Goal: Information Seeking & Learning: Learn about a topic

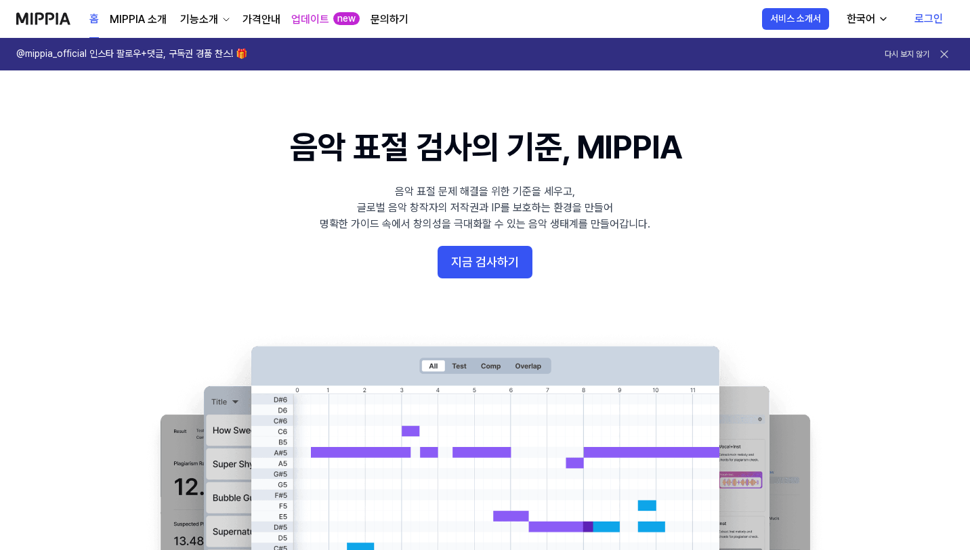
click at [165, 50] on h1 "@mippia_official 인스타 팔로우+댓글, 구독권 경품 찬스! 🎁" at bounding box center [131, 54] width 231 height 14
click at [199, 20] on div "기능소개" at bounding box center [198, 20] width 43 height 16
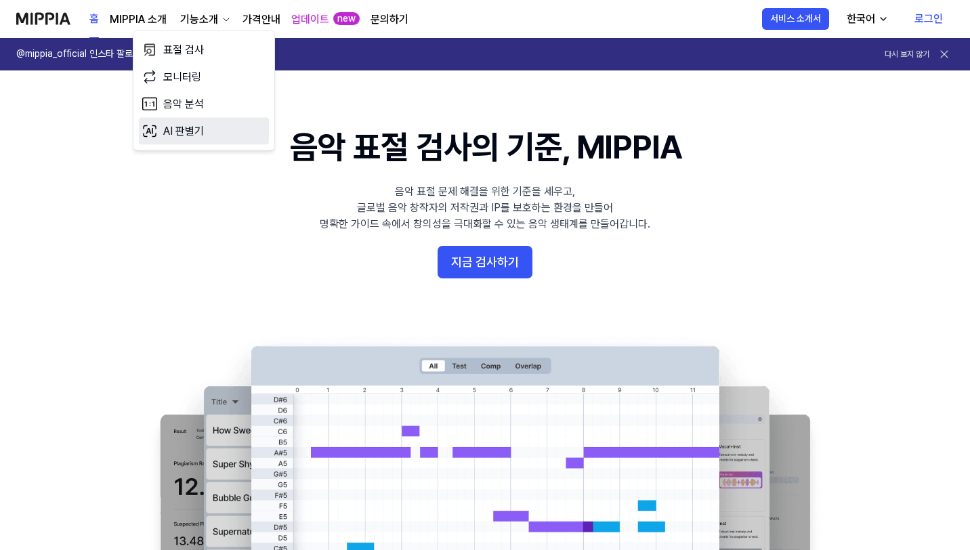
click at [186, 133] on link "AI 판별기" at bounding box center [204, 131] width 130 height 27
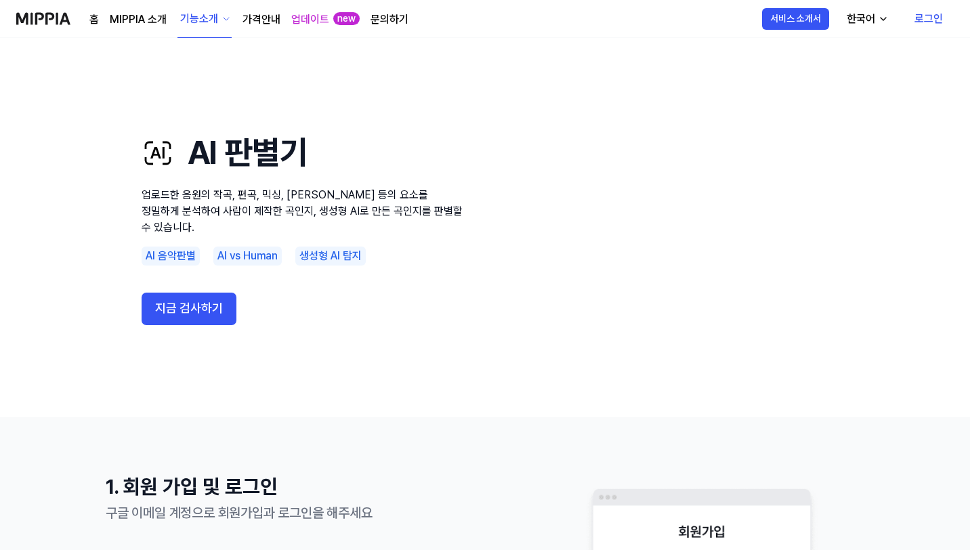
click at [857, 20] on div "한국어" at bounding box center [861, 19] width 34 height 16
click at [822, 49] on link "English" at bounding box center [826, 54] width 130 height 27
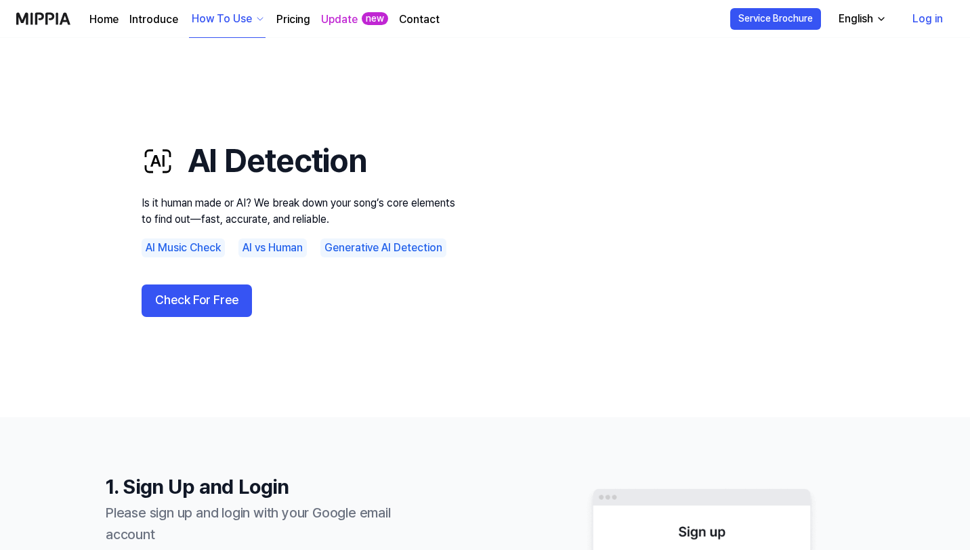
click at [848, 20] on div "English" at bounding box center [856, 19] width 40 height 16
click at [848, 77] on link "한국어" at bounding box center [824, 81] width 130 height 27
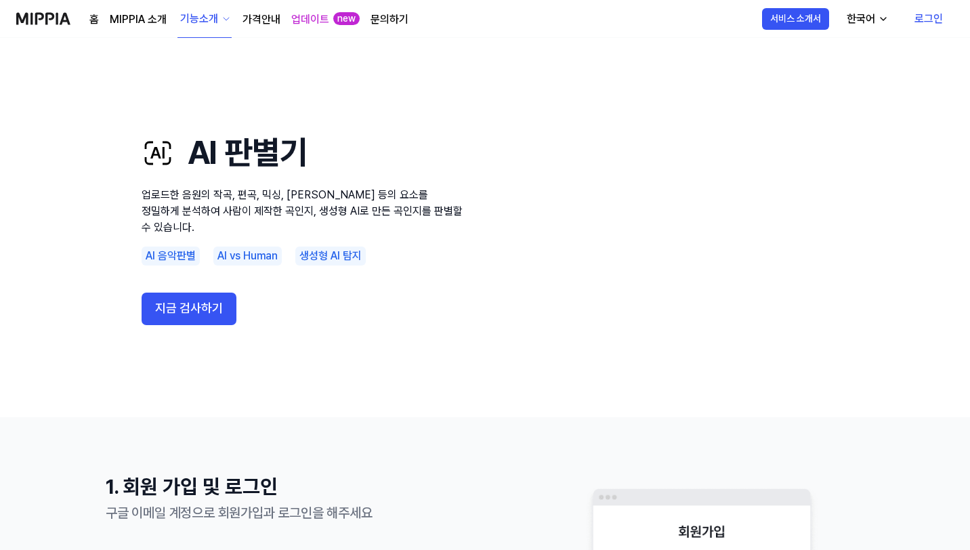
click at [874, 9] on button "한국어" at bounding box center [866, 18] width 61 height 27
click at [825, 58] on link "English" at bounding box center [826, 54] width 130 height 27
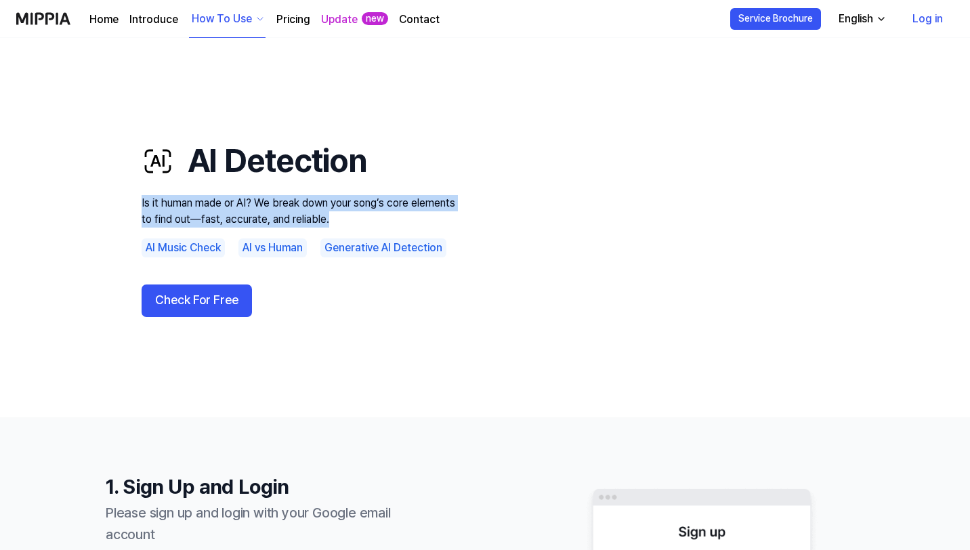
drag, startPoint x: 349, startPoint y: 222, endPoint x: 108, endPoint y: 190, distance: 243.3
click at [108, 190] on div "AI Detection Is it human made or AI? We break down your song’s core elements to…" at bounding box center [485, 227] width 759 height 271
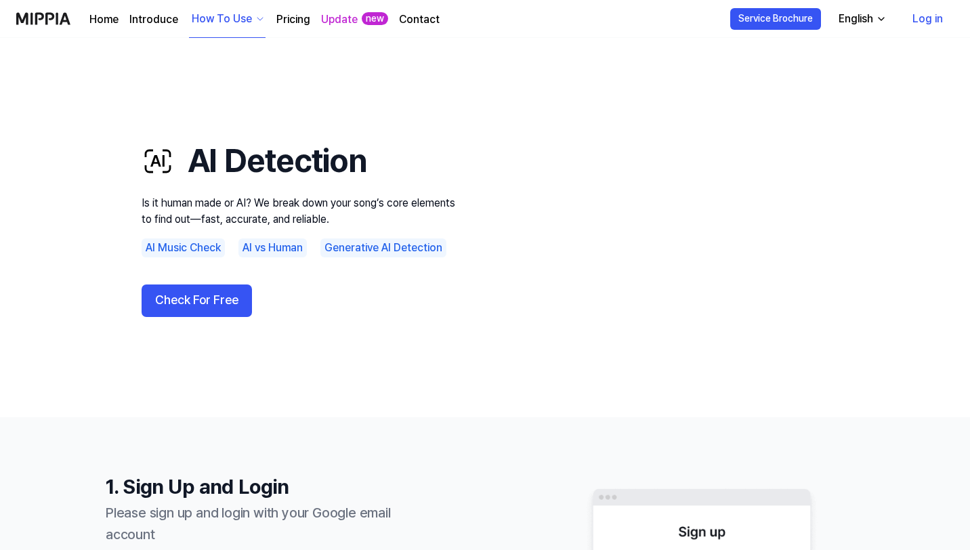
click at [340, 314] on div "Check For Free" at bounding box center [304, 300] width 325 height 33
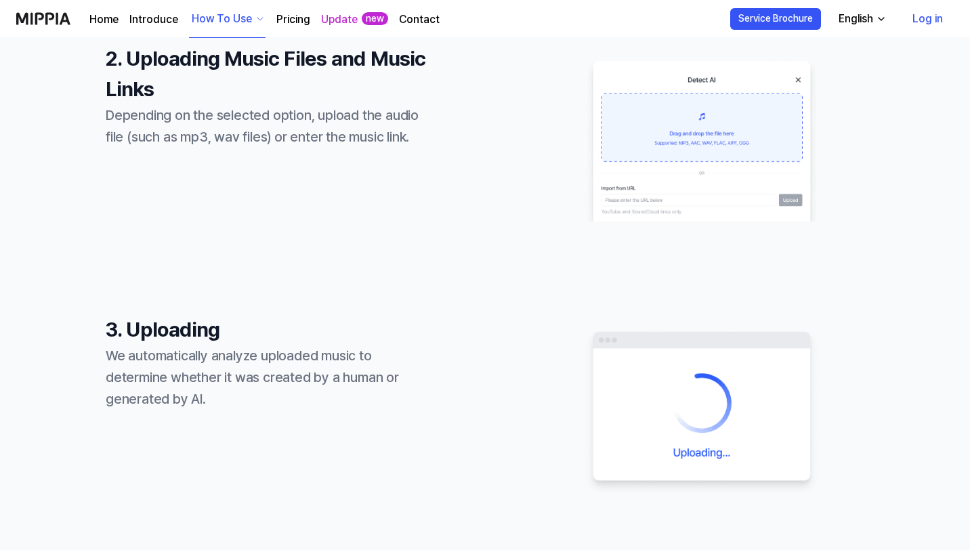
scroll to position [961, 0]
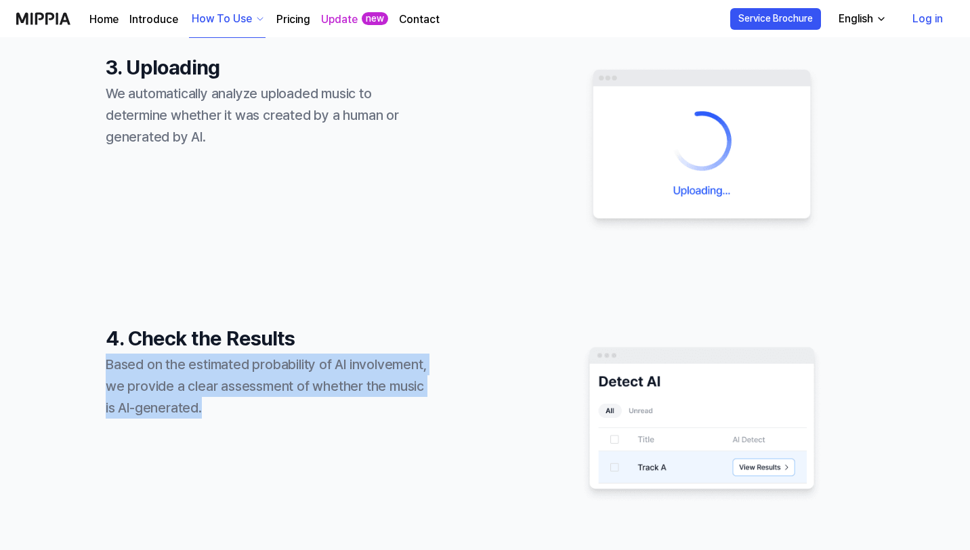
drag, startPoint x: 278, startPoint y: 425, endPoint x: 86, endPoint y: 370, distance: 200.0
click at [86, 370] on div "1. Sign Up and Login Please sign up and login with your Google email account 2.…" at bounding box center [485, 52] width 970 height 1192
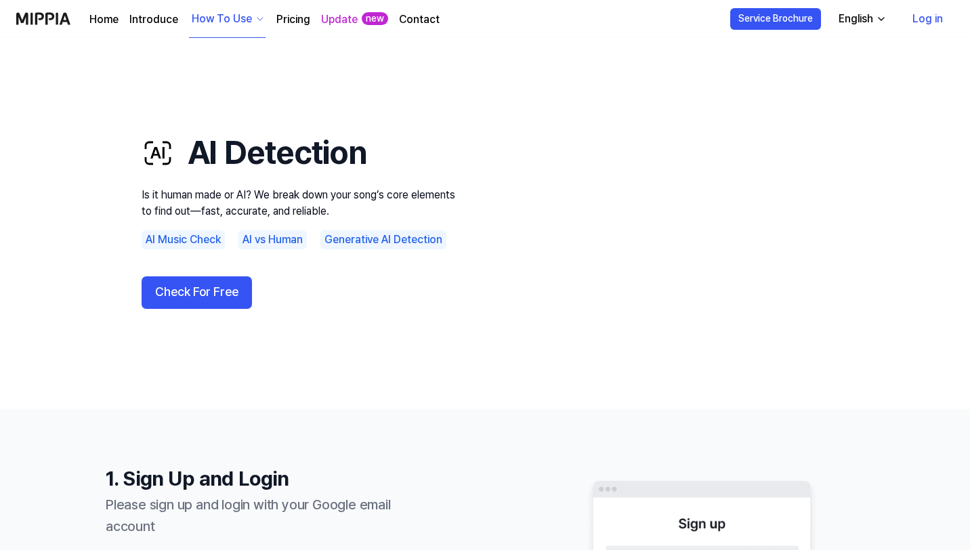
scroll to position [0, 0]
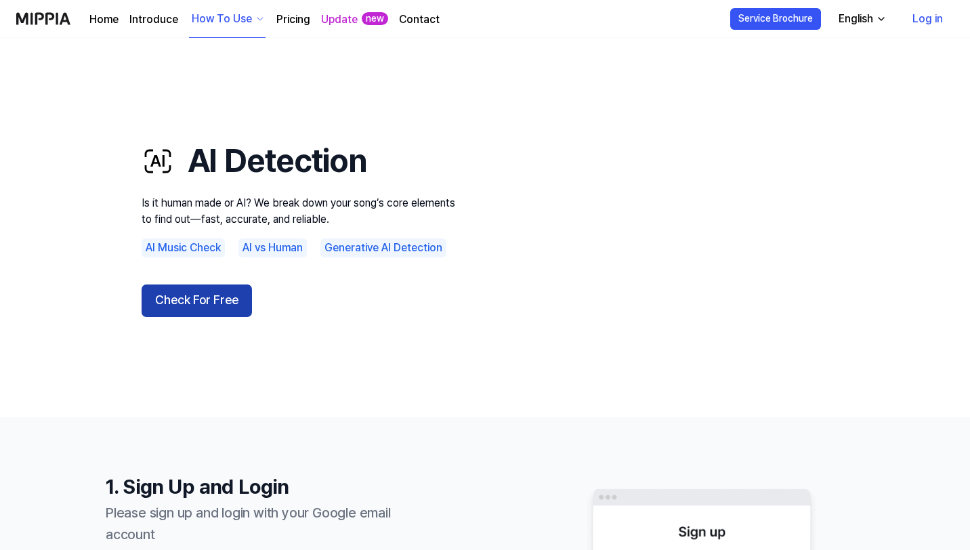
click at [210, 303] on button "Check For Free" at bounding box center [197, 300] width 110 height 33
click at [60, 13] on img at bounding box center [43, 18] width 54 height 37
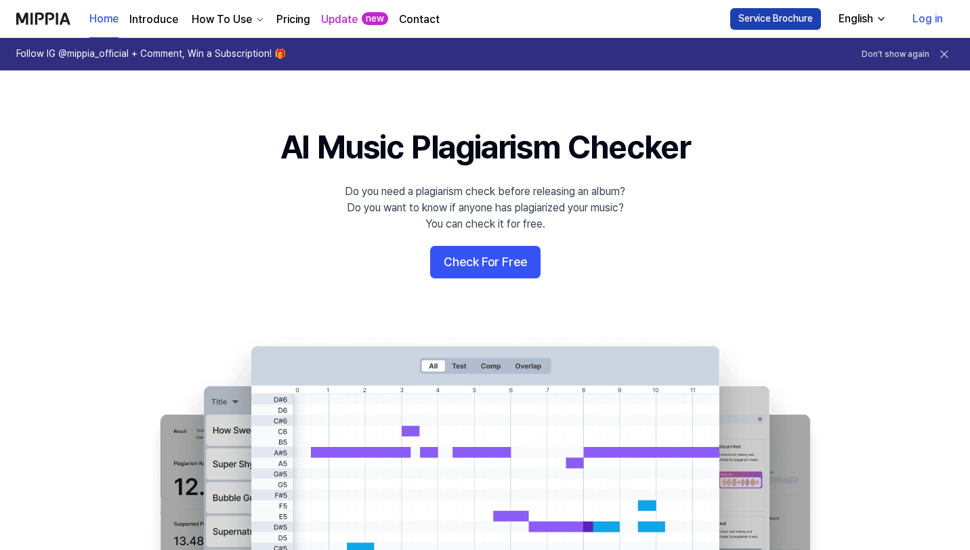
click at [766, 28] on button "Service Brochure" at bounding box center [775, 19] width 91 height 22
click at [59, 18] on img at bounding box center [43, 18] width 54 height 37
click at [866, 15] on div "English" at bounding box center [856, 19] width 40 height 16
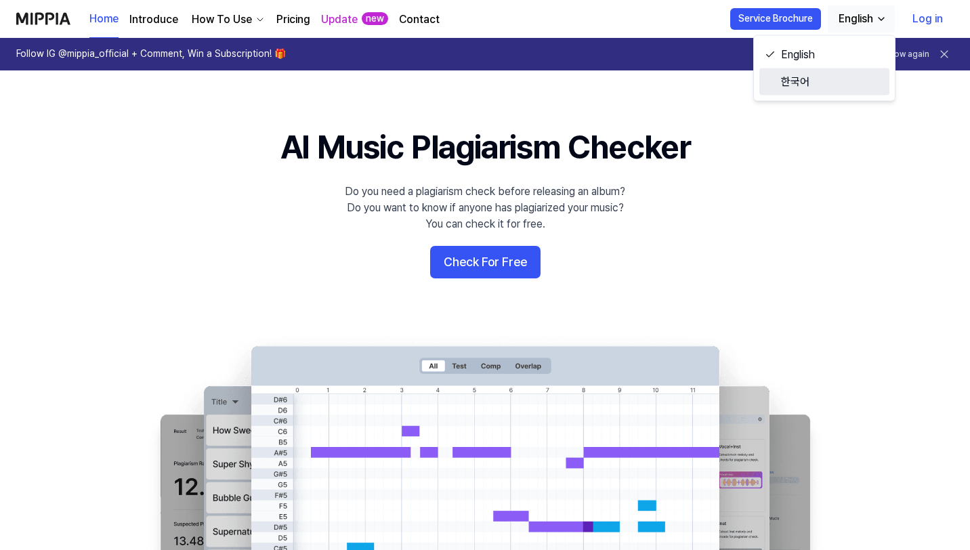
click at [838, 86] on link "한국어" at bounding box center [824, 81] width 130 height 27
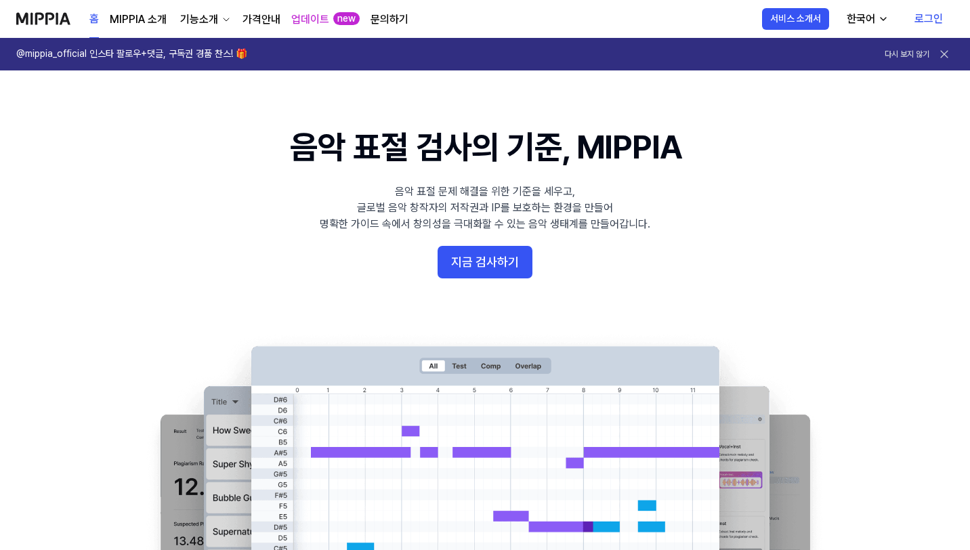
click at [140, 14] on link "MIPPIA 소개" at bounding box center [138, 20] width 57 height 16
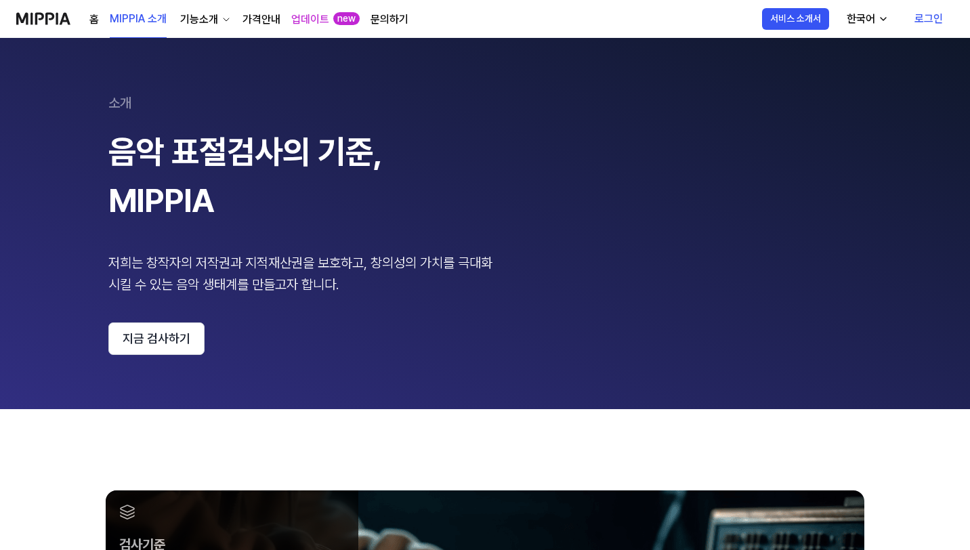
click at [196, 13] on div "기능소개" at bounding box center [198, 20] width 43 height 16
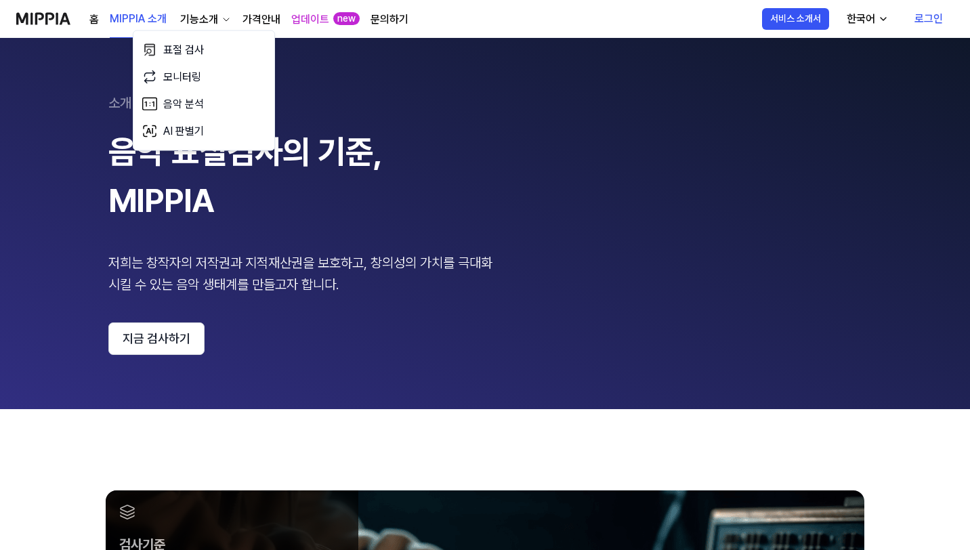
click at [322, 16] on link "업데이트" at bounding box center [310, 20] width 38 height 16
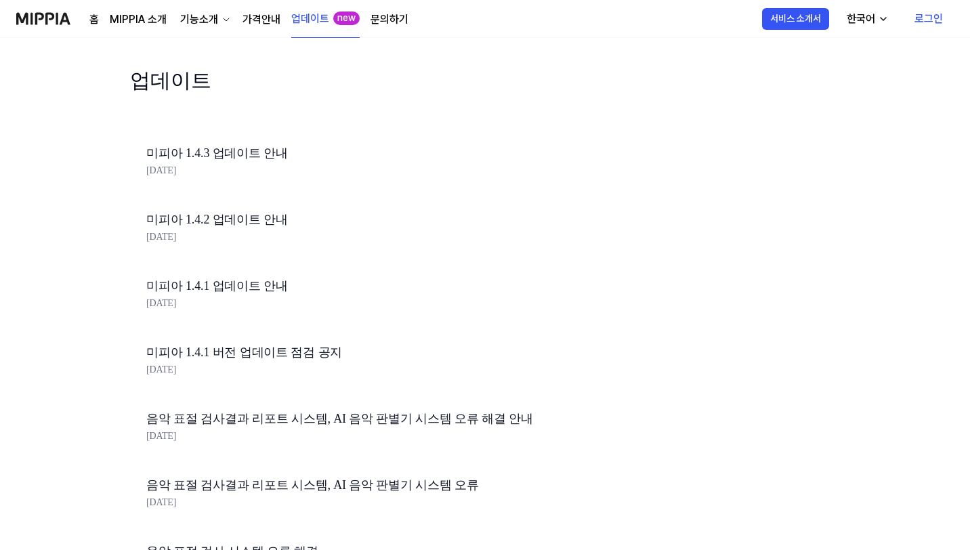
click at [263, 142] on div "미피아 1.4.3 업데이트 안내 [DATE]" at bounding box center [376, 163] width 493 height 66
click at [263, 157] on link "미피아 1.4.3 업데이트 안내" at bounding box center [376, 154] width 461 height 20
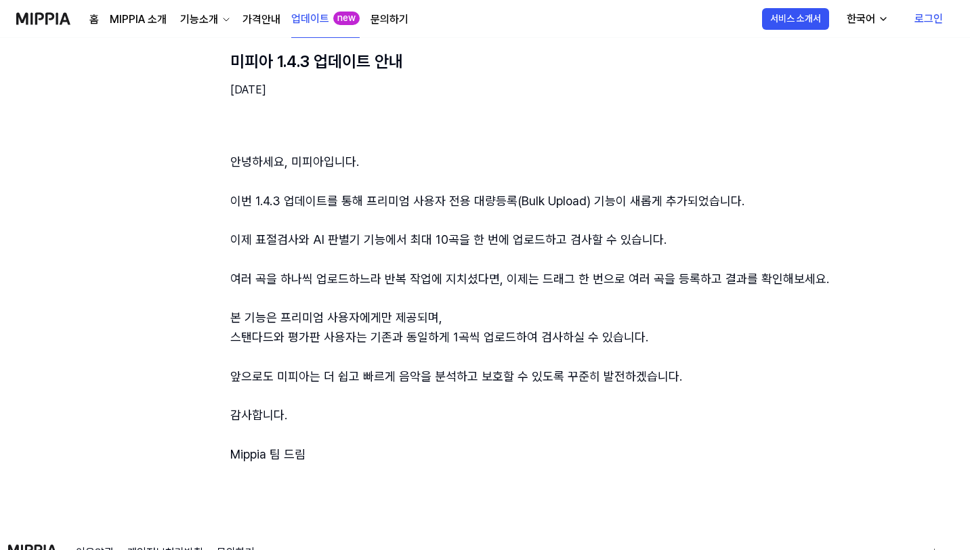
scroll to position [168, 0]
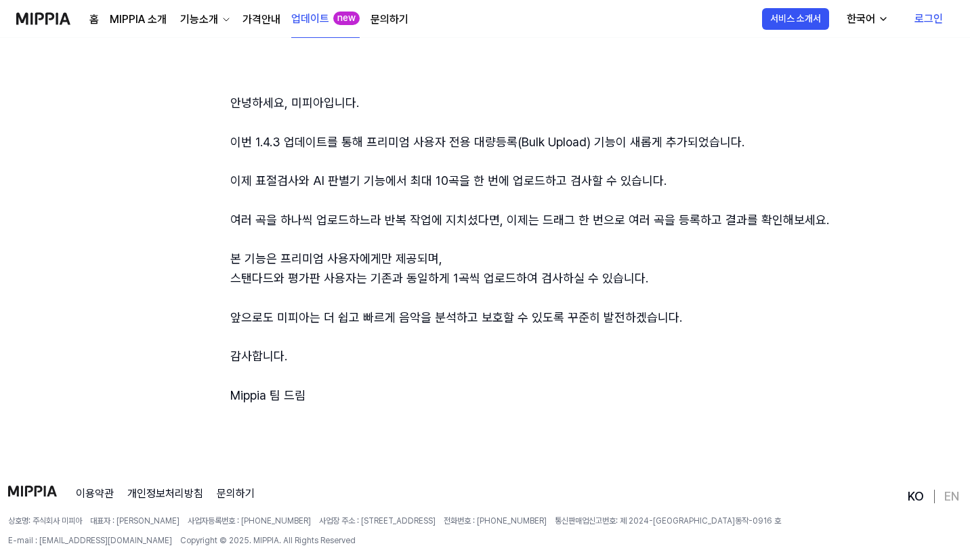
click at [317, 22] on link "업데이트" at bounding box center [310, 19] width 38 height 16
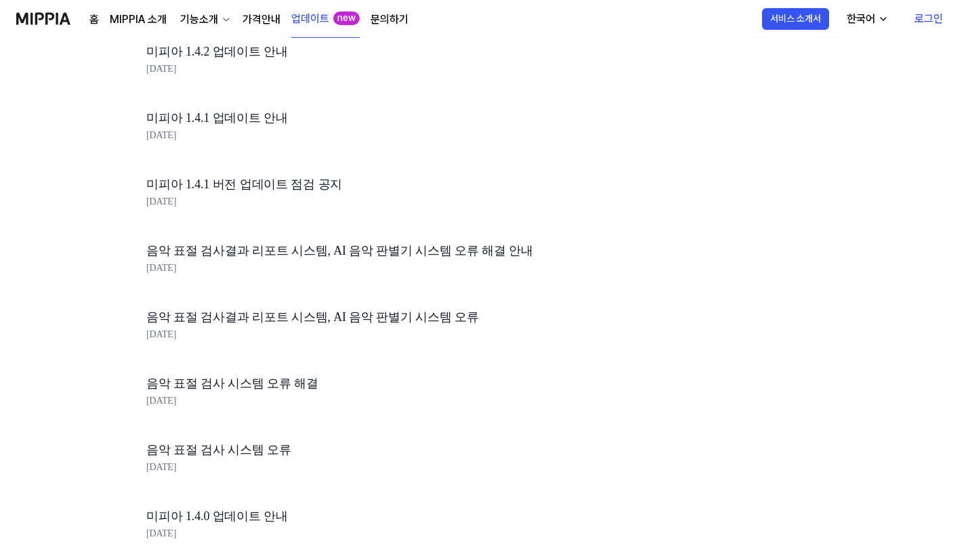
scroll to position [0, 0]
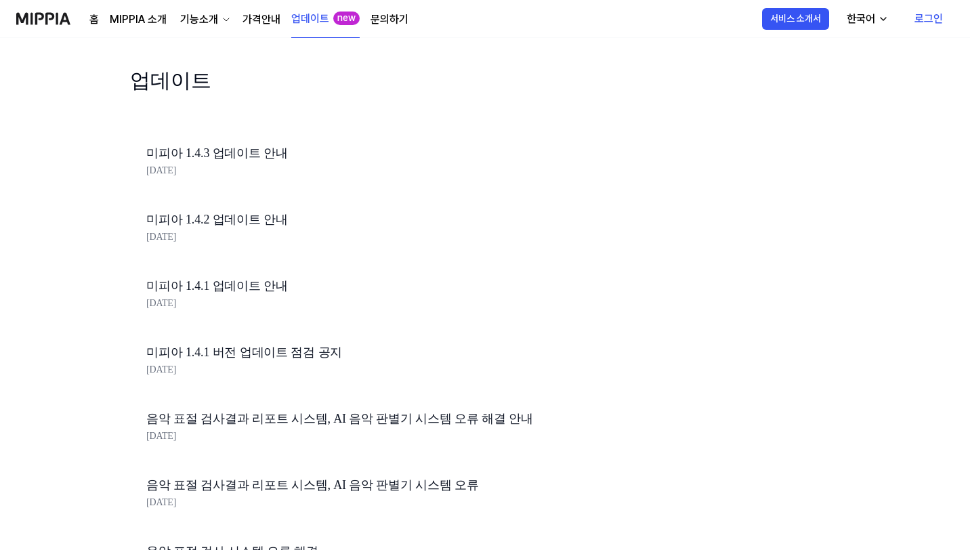
click at [261, 230] on div "[DATE]" at bounding box center [376, 237] width 461 height 15
click at [252, 217] on link "미피아 1.4.2 업데이트 안내" at bounding box center [376, 220] width 461 height 20
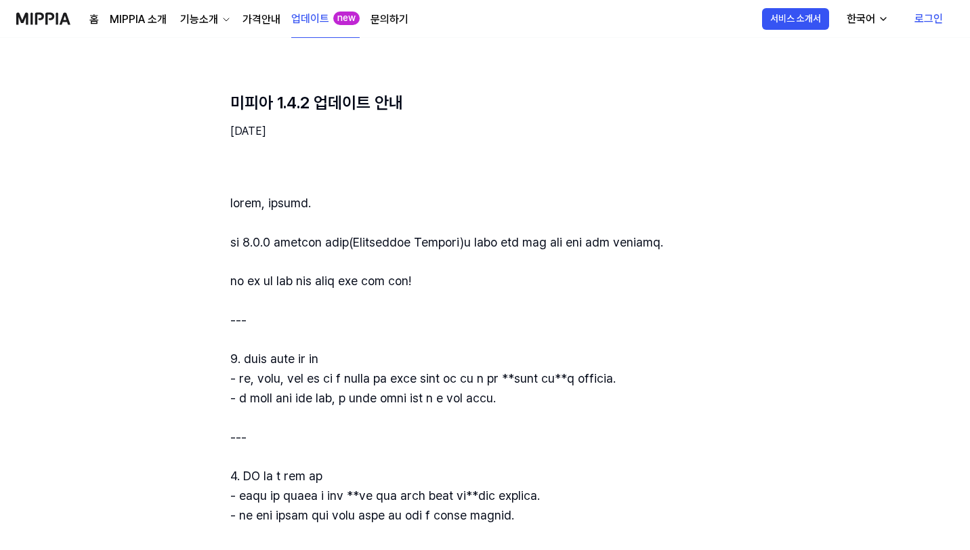
scroll to position [270, 0]
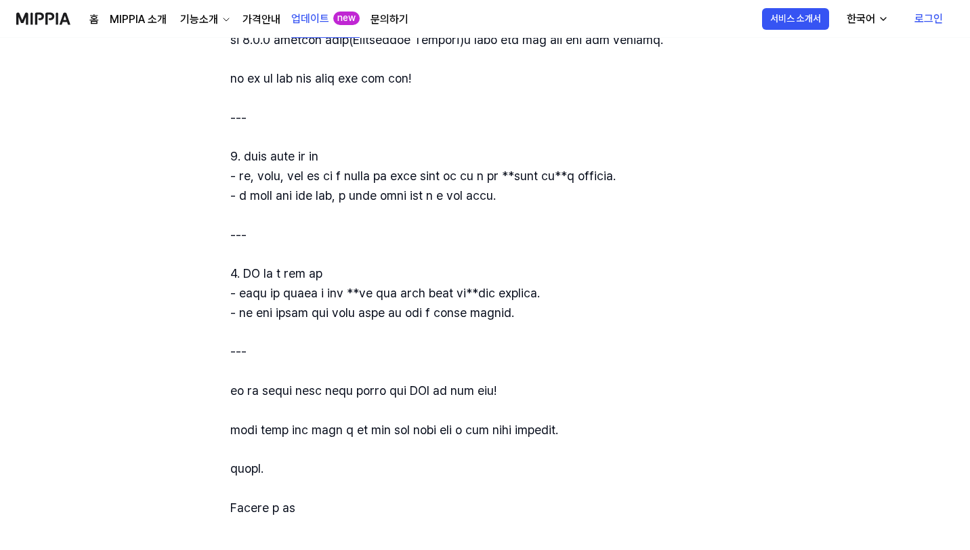
click at [866, 16] on div "한국어" at bounding box center [861, 19] width 34 height 16
click at [846, 61] on link "English" at bounding box center [826, 54] width 130 height 27
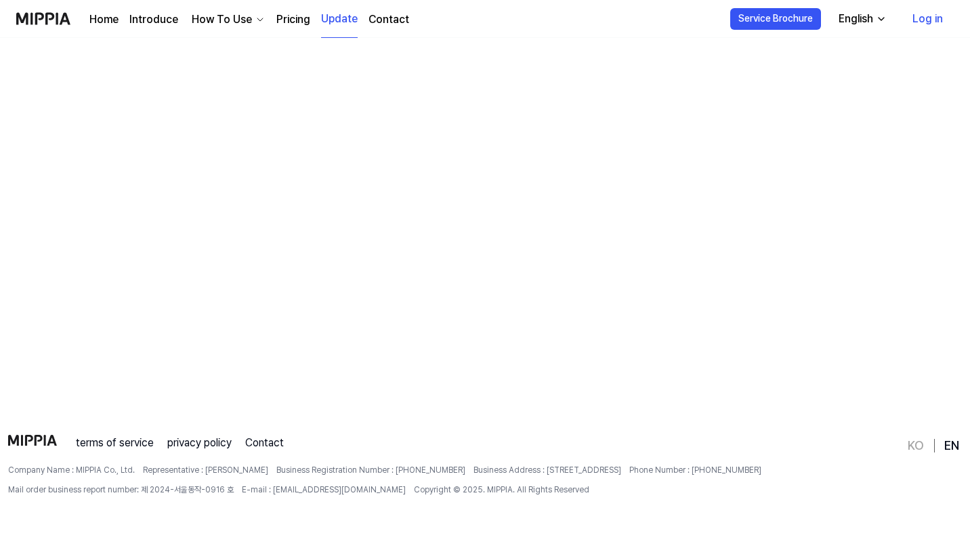
scroll to position [0, 0]
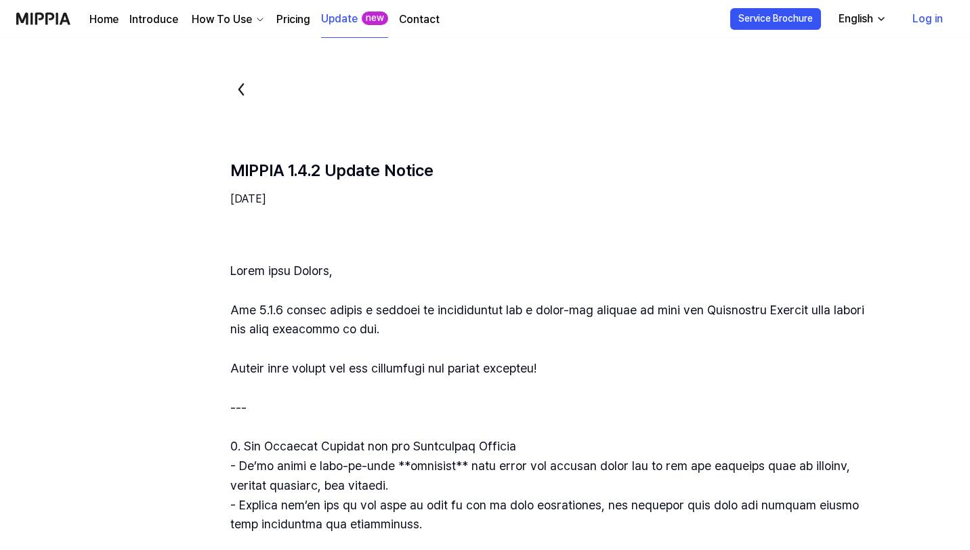
click at [111, 16] on link "Home" at bounding box center [103, 20] width 29 height 16
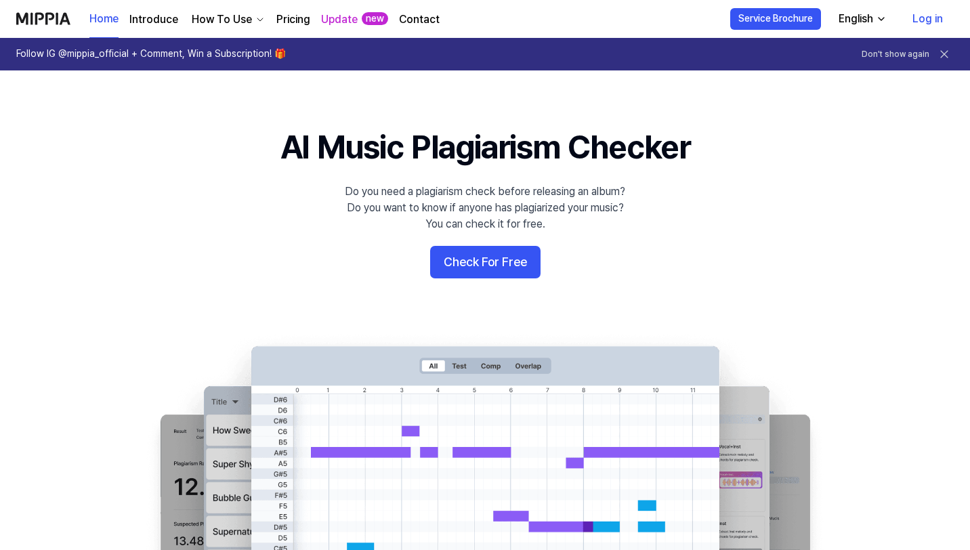
click at [862, 22] on div "English" at bounding box center [856, 19] width 40 height 16
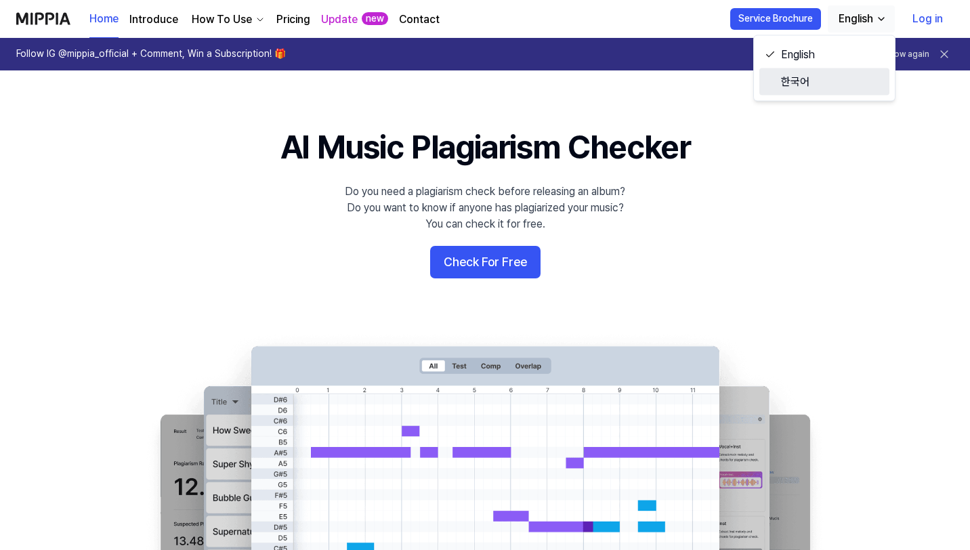
click at [849, 79] on link "한국어" at bounding box center [824, 81] width 130 height 27
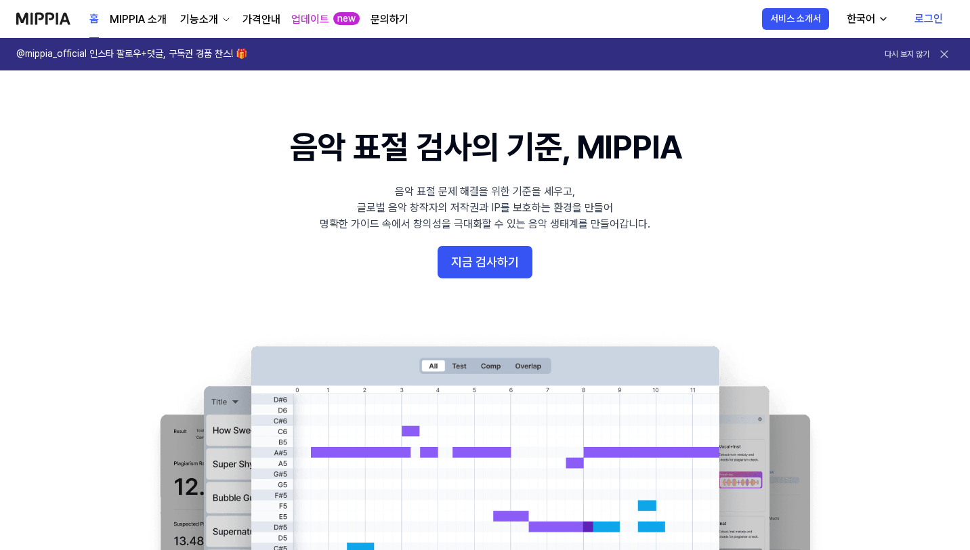
click at [263, 23] on link "가격안내" at bounding box center [261, 20] width 38 height 16
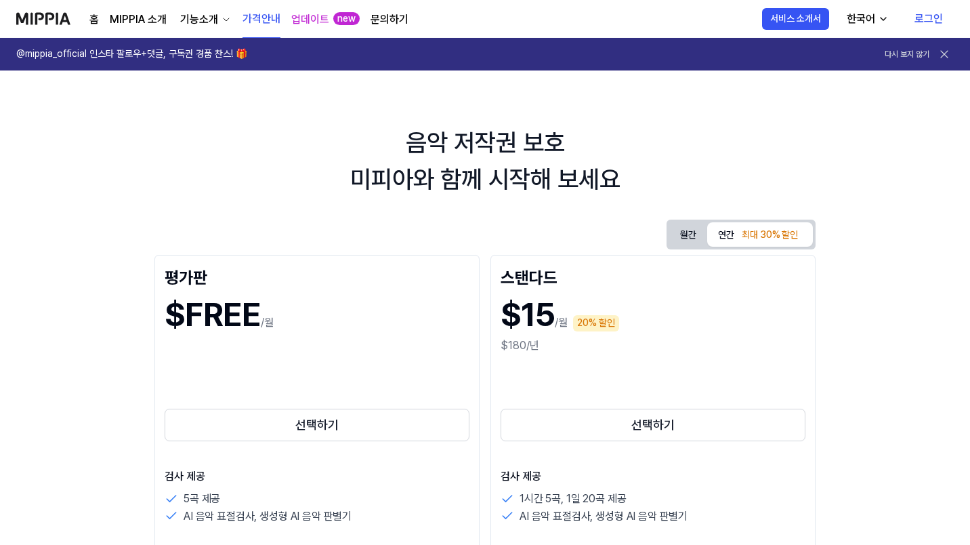
click at [707, 234] on button "월간" at bounding box center [688, 234] width 38 height 21
click at [802, 235] on div "최대 30% 할인" at bounding box center [770, 235] width 64 height 16
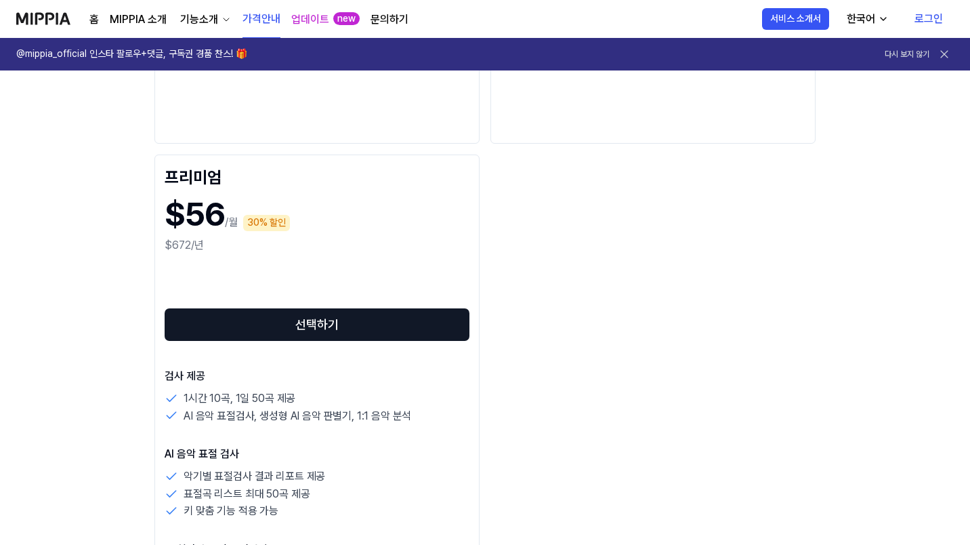
scroll to position [836, 0]
